Goal: Task Accomplishment & Management: Complete application form

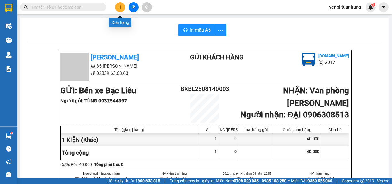
click at [119, 10] on button at bounding box center [120, 7] width 10 height 10
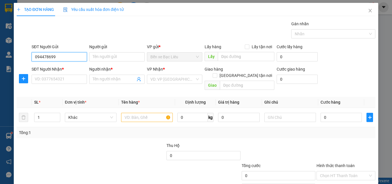
type input "0944786997"
click at [70, 68] on div "0944786997 - TRÚC" at bounding box center [59, 68] width 48 height 6
type input "TRÚC"
type input "0944786997"
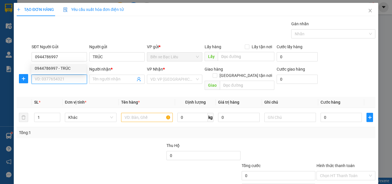
click at [74, 78] on input "SĐT Người Nhận *" at bounding box center [59, 79] width 55 height 9
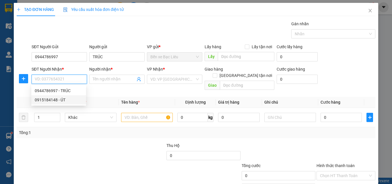
click at [65, 97] on div "0915184148 - ÚT" at bounding box center [59, 100] width 48 height 6
type input "0915184148"
type input "ÚT"
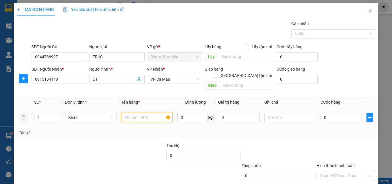
click at [132, 114] on input "text" at bounding box center [147, 117] width 52 height 9
type input "1 THÙNG"
click at [333, 115] on input "0" at bounding box center [340, 117] width 41 height 9
type input "3"
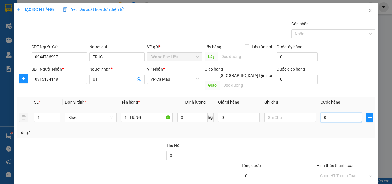
type input "3"
type input "30"
type input "30.000"
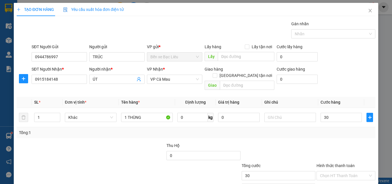
type input "30.000"
click at [330, 129] on div "Tổng: 1" at bounding box center [196, 132] width 354 height 6
drag, startPoint x: 152, startPoint y: 114, endPoint x: 128, endPoint y: 117, distance: 24.5
click at [128, 117] on td "1 THÙNG" at bounding box center [147, 117] width 56 height 19
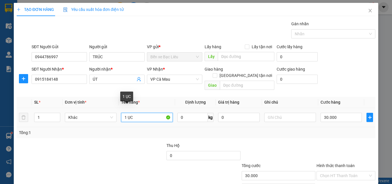
click at [126, 113] on input "1 ỤC" at bounding box center [147, 117] width 52 height 9
click at [127, 113] on input "1 ỤC" at bounding box center [147, 117] width 52 height 9
type input "1 CỤC"
click at [280, 129] on div "Tổng: 1" at bounding box center [196, 132] width 354 height 6
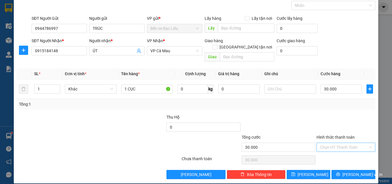
click at [333, 143] on input "Hình thức thanh toán" at bounding box center [344, 147] width 48 height 9
click at [329, 151] on div "Tại văn phòng" at bounding box center [342, 152] width 51 height 6
type input "0"
click at [352, 170] on button "[PERSON_NAME] và In" at bounding box center [353, 174] width 44 height 9
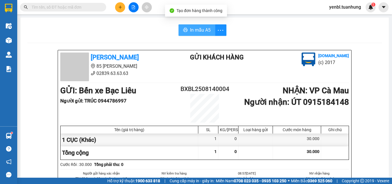
click at [197, 29] on span "In mẫu A5" at bounding box center [200, 29] width 21 height 7
click at [278, 36] on div "In mẫu A5" at bounding box center [204, 29] width 354 height 11
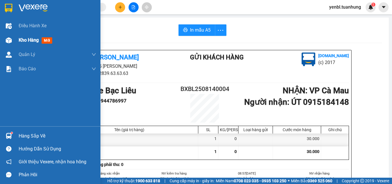
click at [23, 41] on span "Kho hàng" at bounding box center [29, 39] width 20 height 5
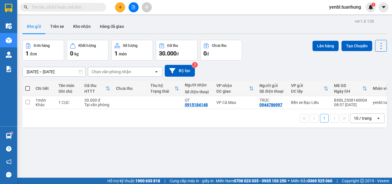
click at [260, 54] on div "Đơn hàng 1 đơn Khối lượng 0 kg Số lượng 1 món Đã thu 30.000 đ Chưa thu 0 đ Lên …" at bounding box center [204, 50] width 364 height 21
click at [350, 102] on button at bounding box center [353, 102] width 8 height 10
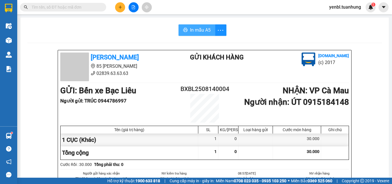
click at [190, 27] on span "In mẫu A5" at bounding box center [200, 29] width 21 height 7
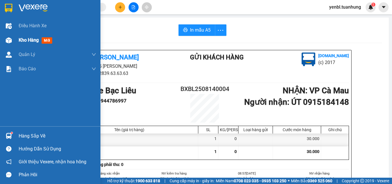
click at [22, 41] on span "Kho hàng" at bounding box center [29, 39] width 20 height 5
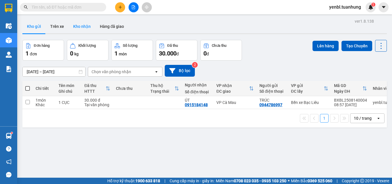
click at [83, 27] on button "Kho nhận" at bounding box center [82, 26] width 27 height 14
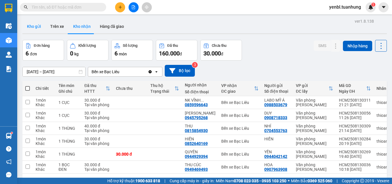
click at [32, 28] on button "Kho gửi" at bounding box center [33, 26] width 23 height 14
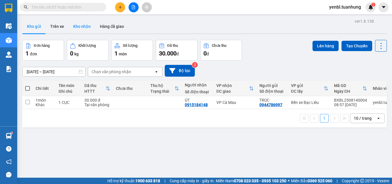
click at [77, 29] on button "Kho nhận" at bounding box center [82, 26] width 27 height 14
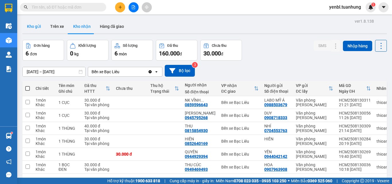
click at [34, 30] on button "Kho gửi" at bounding box center [33, 26] width 23 height 14
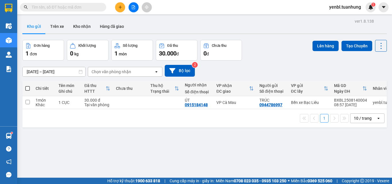
click at [266, 64] on div "[DATE] – [DATE] Press the down arrow key to interact with the calendar and sele…" at bounding box center [204, 70] width 364 height 20
click at [80, 24] on button "Kho nhận" at bounding box center [82, 26] width 27 height 14
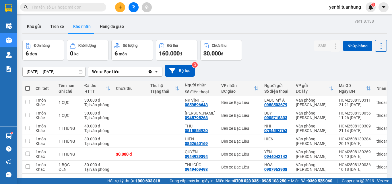
click at [274, 59] on div "Đơn hàng 6 đơn Khối lượng 0 kg Số lượng 6 món Đã thu 160.000 đ Chưa thu 30.000 …" at bounding box center [204, 50] width 364 height 21
click at [117, 7] on button at bounding box center [120, 7] width 10 height 10
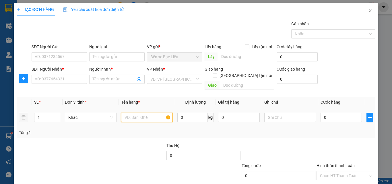
click at [142, 113] on input "text" at bounding box center [147, 117] width 52 height 9
type input "1 THÙNG"
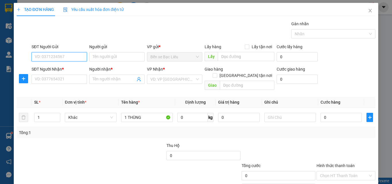
click at [65, 58] on input "SĐT Người Gửi" at bounding box center [59, 56] width 55 height 9
type input "0943626800"
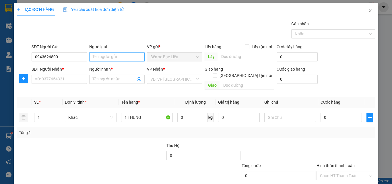
click at [118, 54] on input "Người gửi" at bounding box center [116, 56] width 55 height 9
type input "NHUNG"
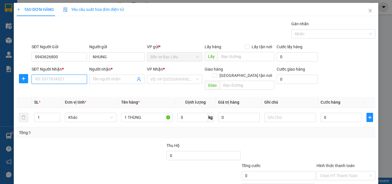
click at [73, 77] on input "SĐT Người Nhận *" at bounding box center [59, 79] width 55 height 9
type input "0817868256"
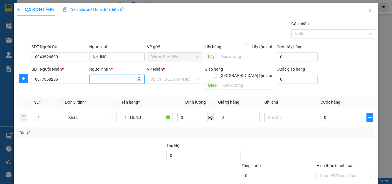
click at [96, 79] on input "Người nhận *" at bounding box center [114, 79] width 43 height 6
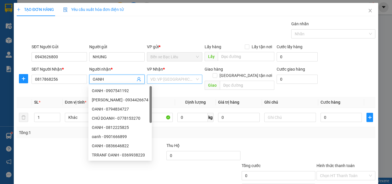
type input "OANH"
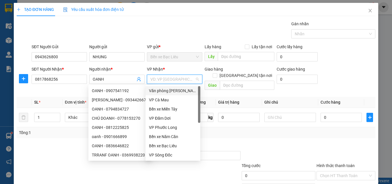
click at [169, 81] on input "search" at bounding box center [172, 79] width 44 height 9
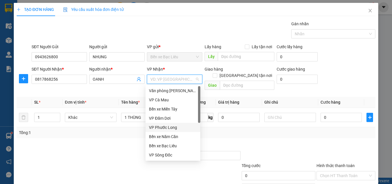
scroll to position [29, 0]
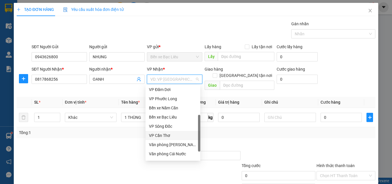
click at [166, 136] on div "VP Cần Thơ" at bounding box center [173, 135] width 48 height 6
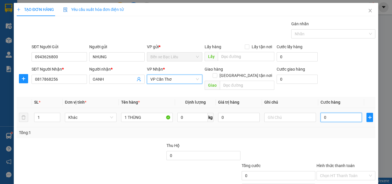
click at [332, 113] on input "0" at bounding box center [340, 117] width 41 height 9
type input "4"
type input "40"
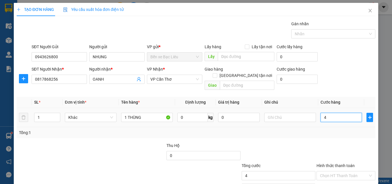
type input "40"
type input "40.000"
click at [315, 130] on div "Tổng: 1" at bounding box center [196, 132] width 358 height 11
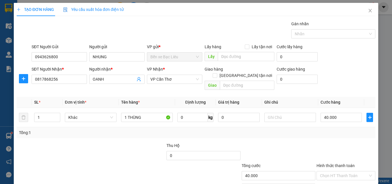
scroll to position [28, 0]
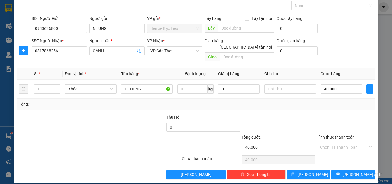
click at [333, 143] on input "Hình thức thanh toán" at bounding box center [344, 147] width 48 height 9
click at [334, 152] on div "Tại văn phòng" at bounding box center [342, 152] width 51 height 6
type input "0"
click at [338, 172] on span "printer" at bounding box center [338, 174] width 4 height 5
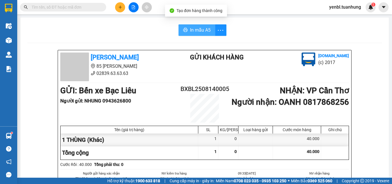
click at [190, 30] on span "In mẫu A5" at bounding box center [200, 29] width 21 height 7
click at [265, 33] on div "In mẫu A5" at bounding box center [204, 29] width 354 height 11
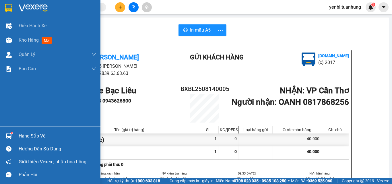
click at [17, 132] on div "Hàng sắp về" at bounding box center [50, 135] width 100 height 13
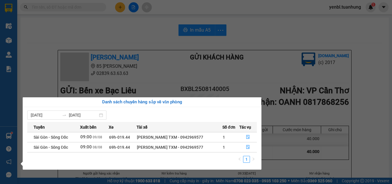
click at [275, 42] on section "Kết quả tìm kiếm ( 0 ) Bộ lọc No Data yenbl.tuanhung 1 Điều hành xe Kho hàng mớ…" at bounding box center [196, 92] width 392 height 184
